Goal: Task Accomplishment & Management: Manage account settings

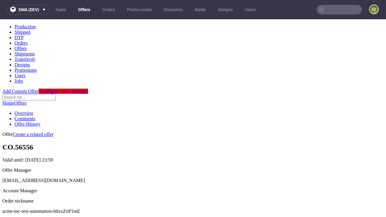
scroll to position [60, 0]
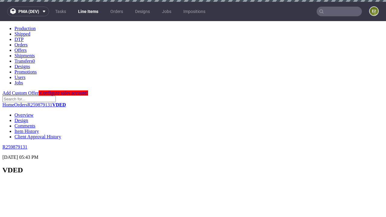
scroll to position [736, 0]
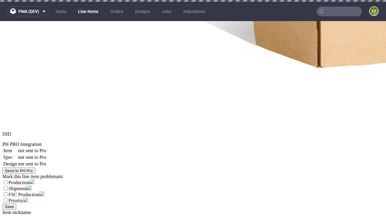
select select "accepted"
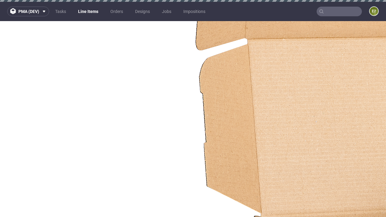
select select "received"
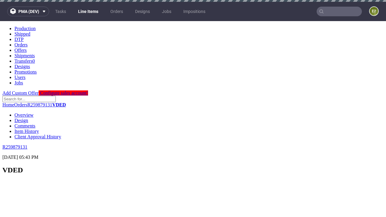
scroll to position [828, 0]
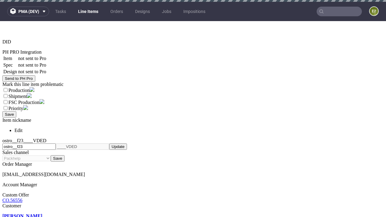
select select "accepted_dtp_issue_reprint"
